Goal: Transaction & Acquisition: Purchase product/service

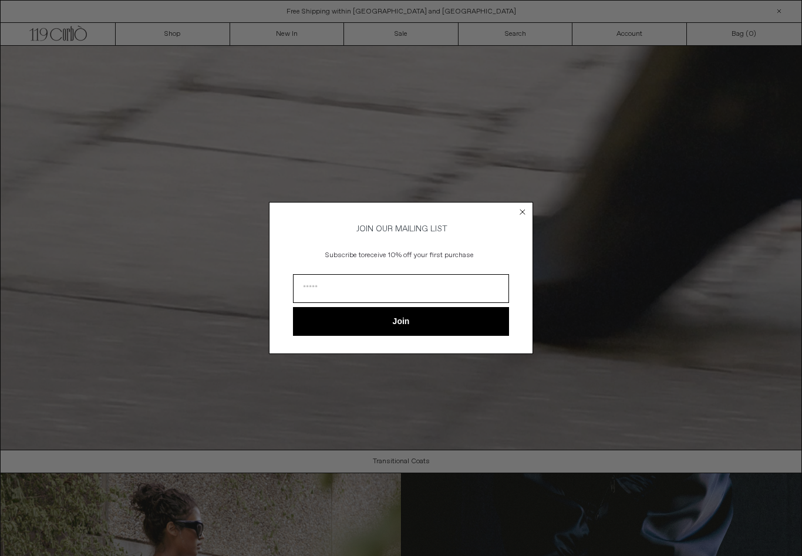
click at [523, 207] on circle "Close dialog" at bounding box center [522, 212] width 11 height 11
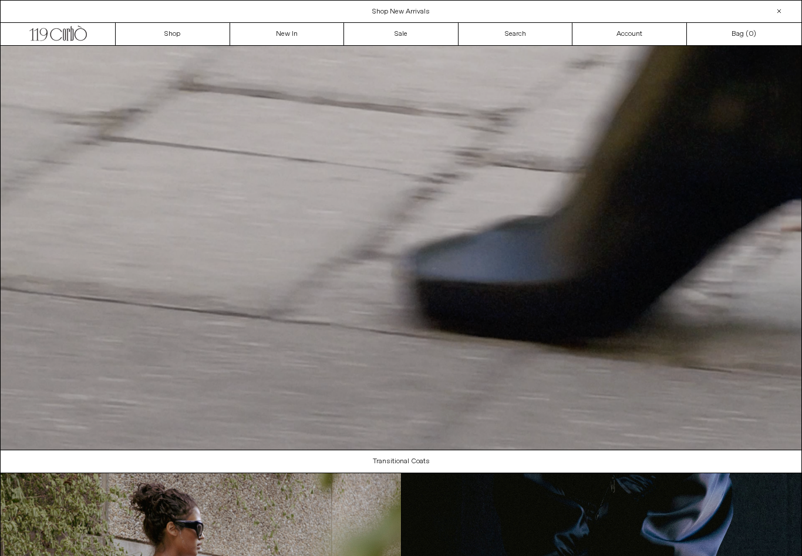
click at [390, 35] on link "Sale" at bounding box center [401, 34] width 114 height 22
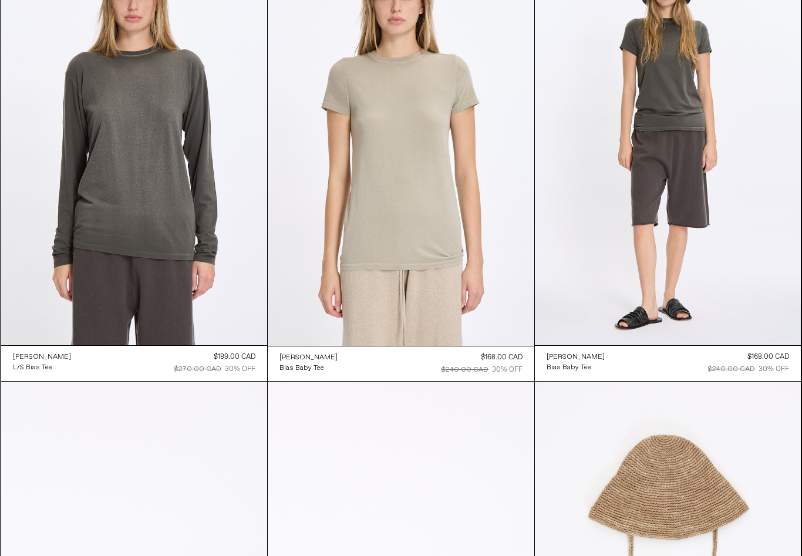
scroll to position [993, 0]
click at [25, 310] on at bounding box center [134, 145] width 267 height 399
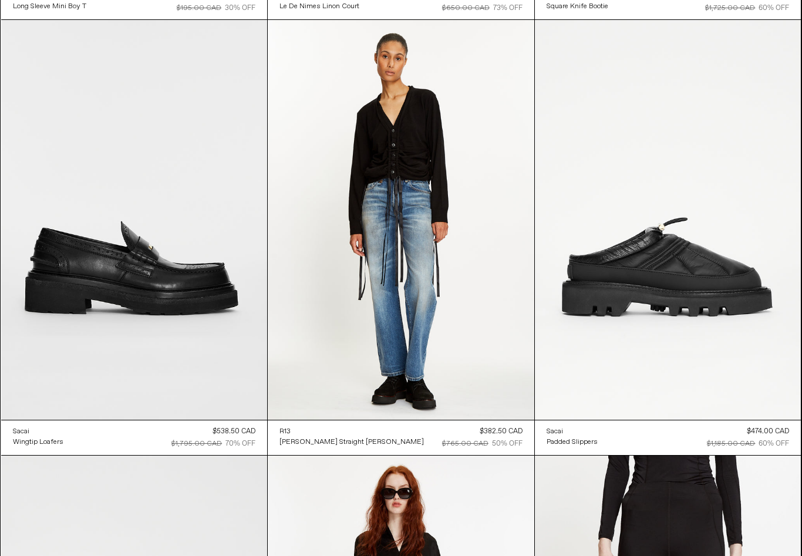
scroll to position [25733, 0]
click at [319, 291] on at bounding box center [401, 220] width 267 height 400
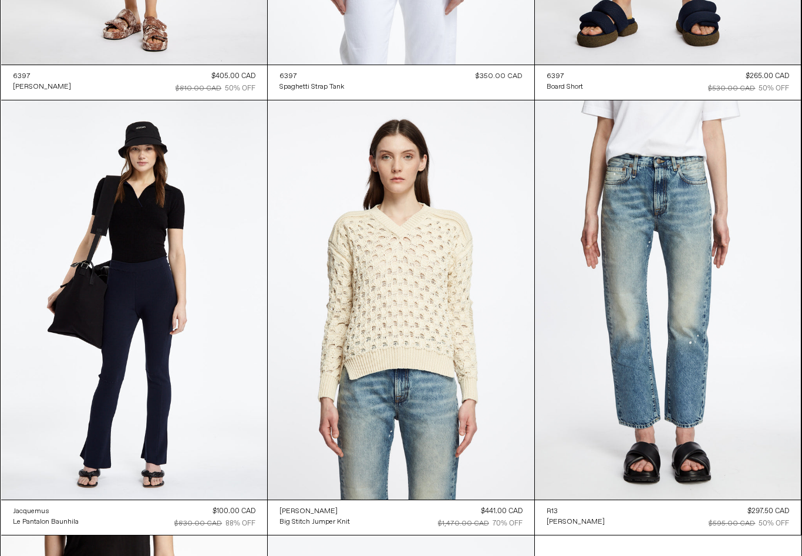
scroll to position [33924, 0]
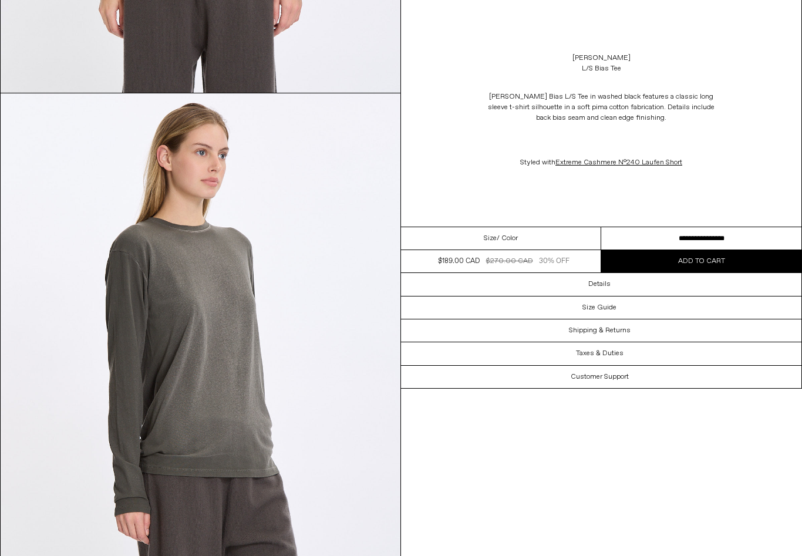
scroll to position [442, 0]
